Goal: Information Seeking & Learning: Learn about a topic

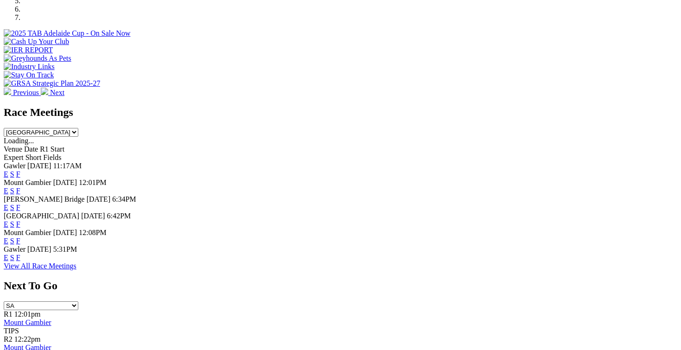
scroll to position [330, 0]
click at [76, 269] on link "View All Race Meetings" at bounding box center [40, 265] width 73 height 8
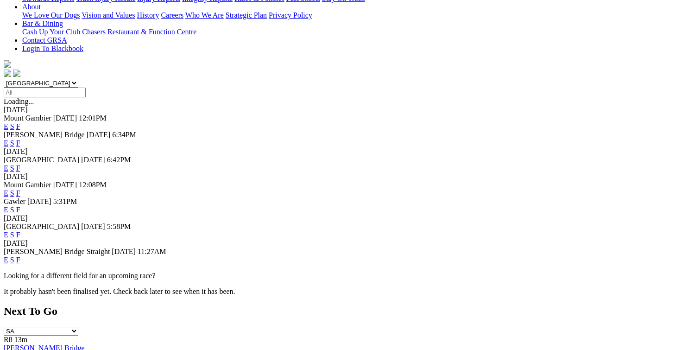
scroll to position [224, 0]
click at [8, 255] on link "E" at bounding box center [6, 259] width 5 height 8
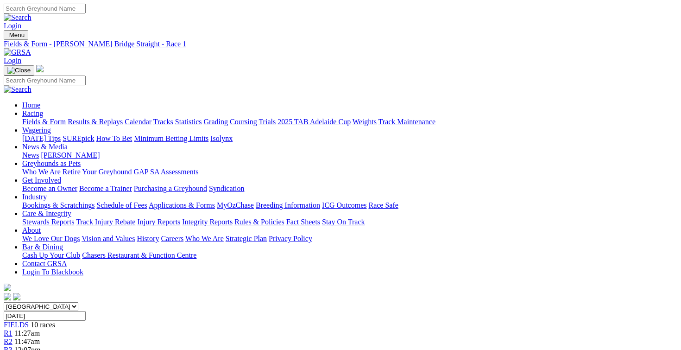
click at [31, 48] on img at bounding box center [17, 52] width 27 height 8
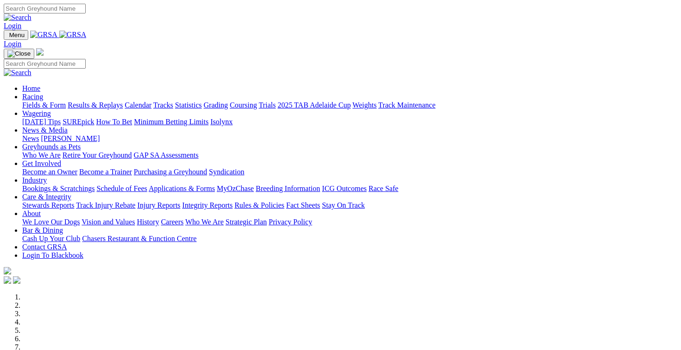
click at [71, 193] on link "Care & Integrity" at bounding box center [46, 197] width 49 height 8
click at [74, 201] on link "Stewards Reports" at bounding box center [48, 205] width 52 height 8
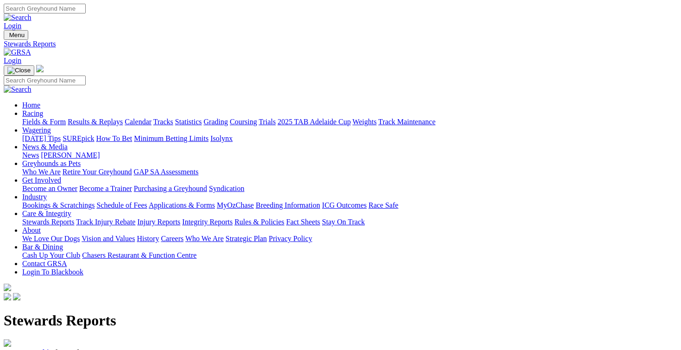
click at [135, 218] on link "Track Injury Rebate" at bounding box center [105, 222] width 59 height 8
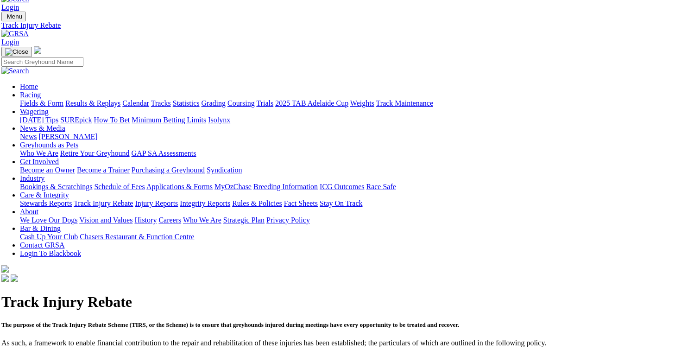
scroll to position [0, 2]
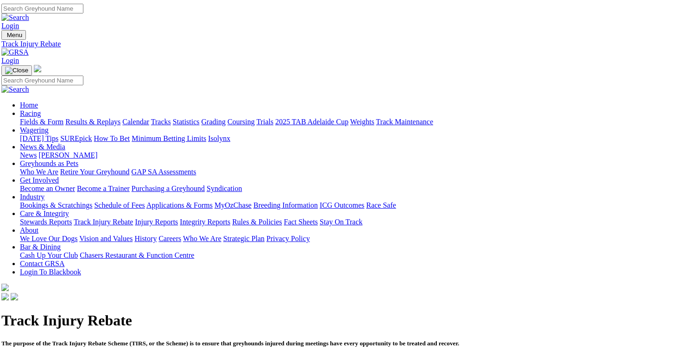
click at [178, 218] on link "Injury Reports" at bounding box center [156, 222] width 43 height 8
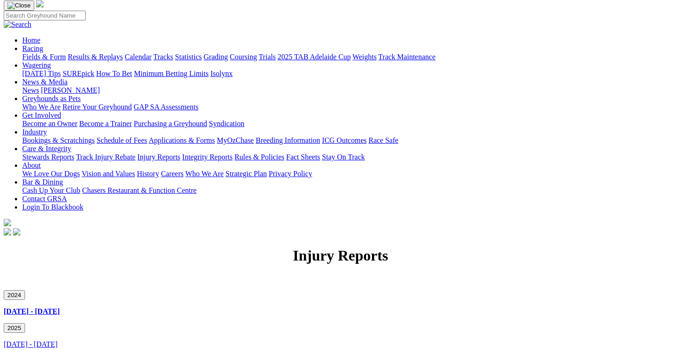
scroll to position [66, 0]
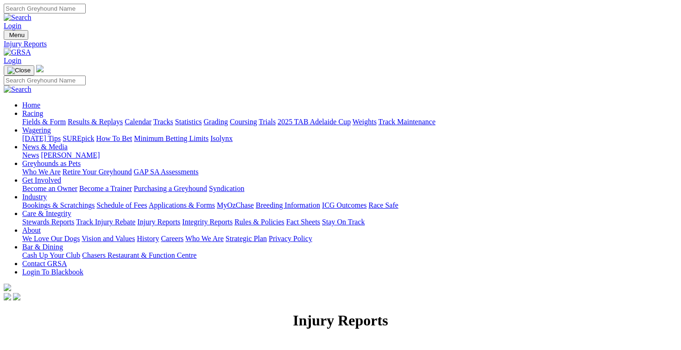
click at [232, 218] on link "Integrity Reports" at bounding box center [207, 222] width 50 height 8
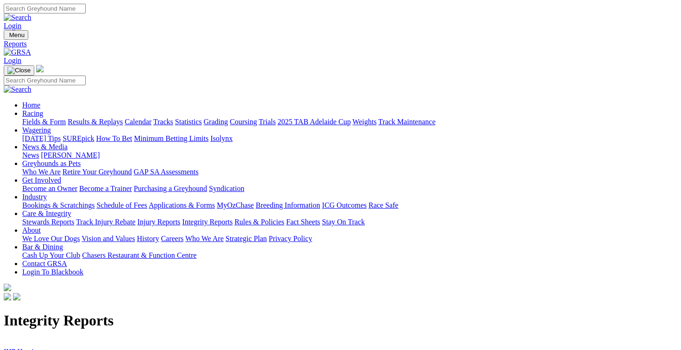
click at [284, 218] on link "Rules & Policies" at bounding box center [259, 222] width 50 height 8
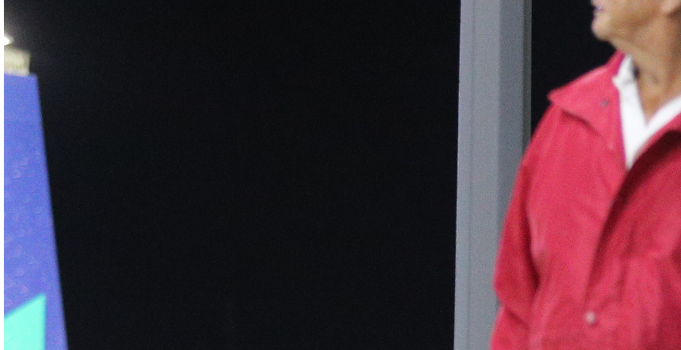
scroll to position [665, 0]
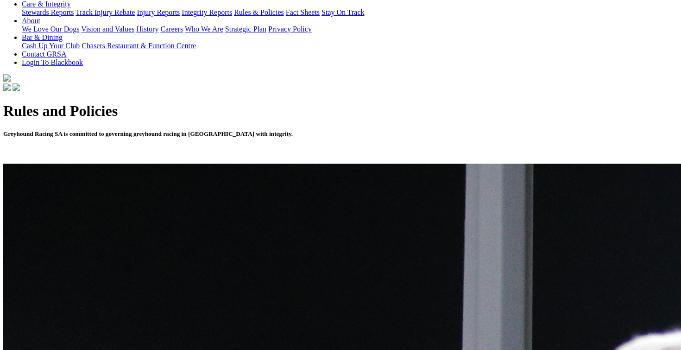
scroll to position [0, 0]
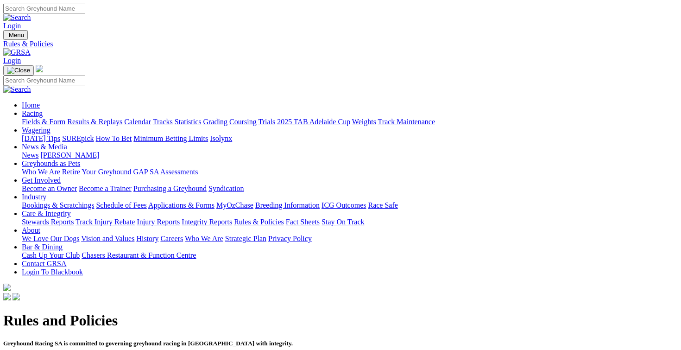
click at [320, 218] on link "Fact Sheets" at bounding box center [303, 222] width 34 height 8
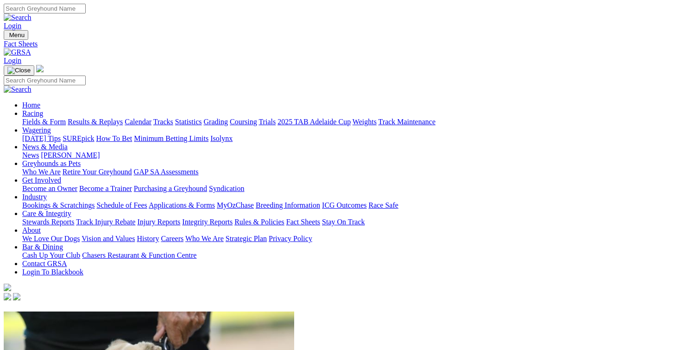
click at [41, 226] on link "About" at bounding box center [31, 230] width 19 height 8
click at [80, 234] on link "We Love Our Dogs" at bounding box center [50, 238] width 57 height 8
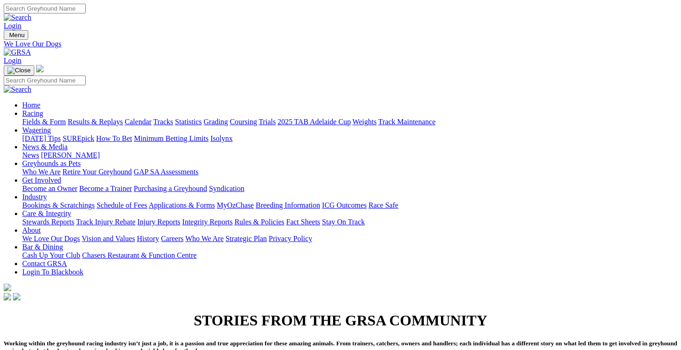
click at [135, 234] on link "Vision and Values" at bounding box center [108, 238] width 53 height 8
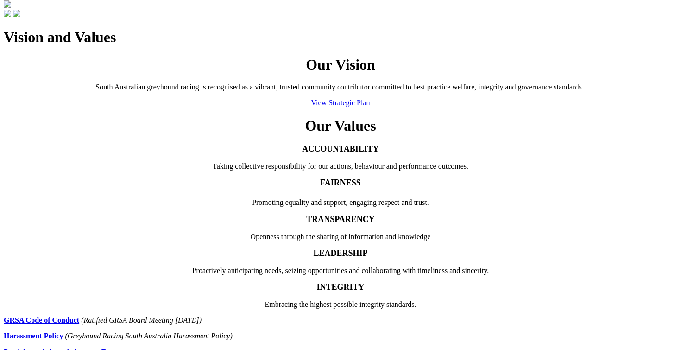
scroll to position [281, 0]
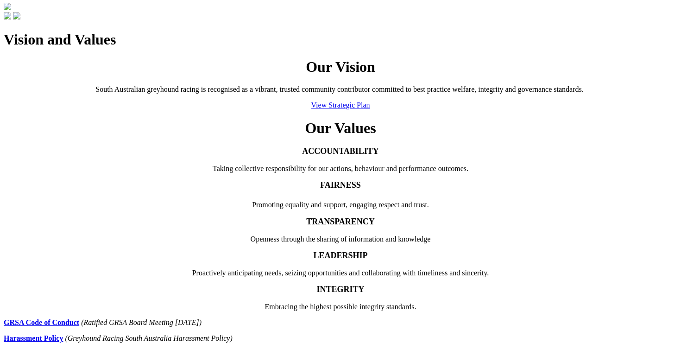
click at [357, 109] on link "View Strategic Plan" at bounding box center [340, 105] width 59 height 8
